Goal: Task Accomplishment & Management: Use online tool/utility

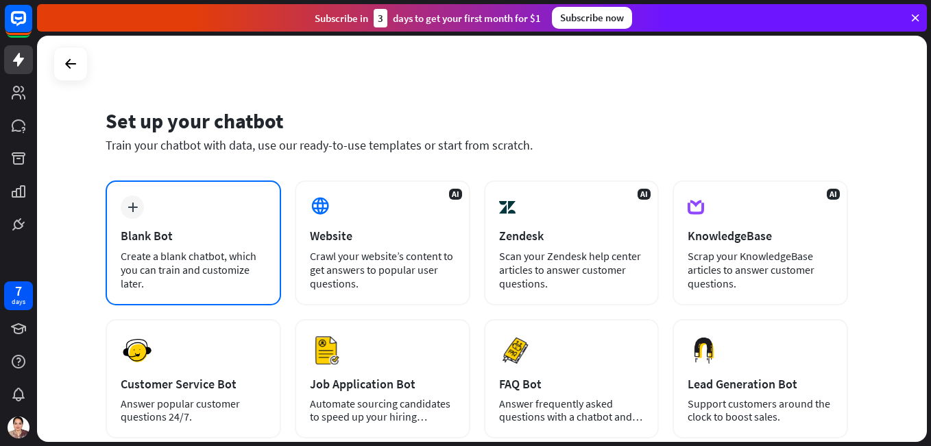
click at [134, 214] on div "plus" at bounding box center [132, 206] width 23 height 23
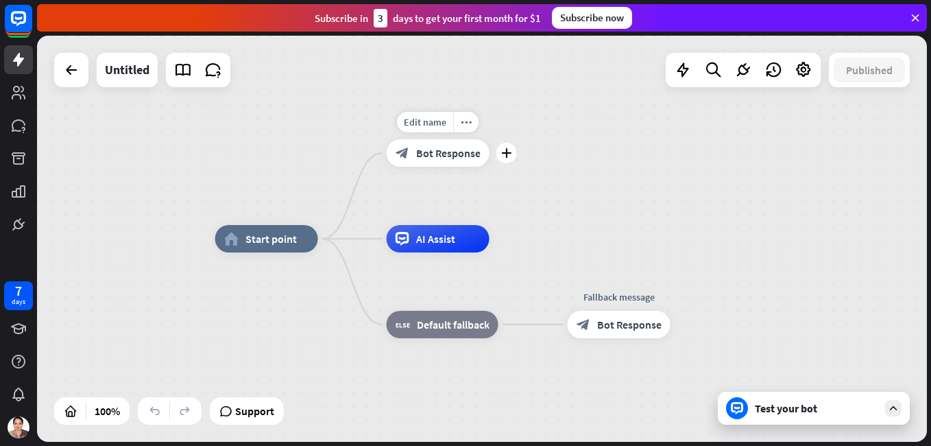
click at [424, 153] on span "Bot Response" at bounding box center [448, 153] width 64 height 14
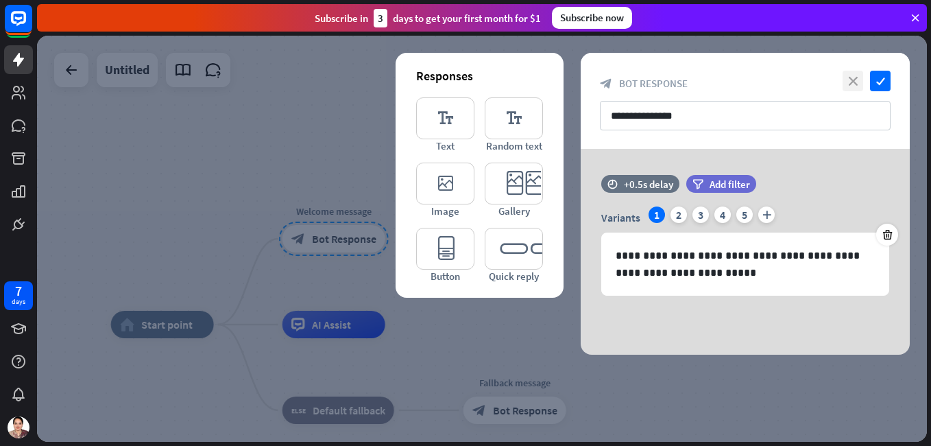
click at [854, 81] on icon "close" at bounding box center [853, 81] width 21 height 21
